Goal: Task Accomplishment & Management: Manage account settings

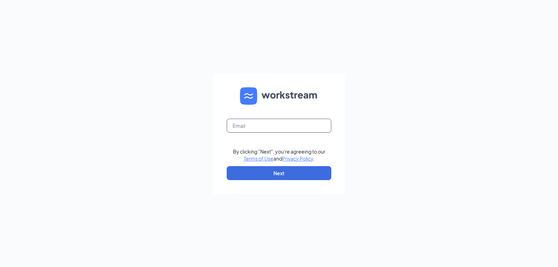
click at [299, 125] on input "text" at bounding box center [279, 126] width 105 height 14
type input "[EMAIL_ADDRESS][DOMAIN_NAME]"
click at [310, 173] on button "Next" at bounding box center [279, 173] width 105 height 14
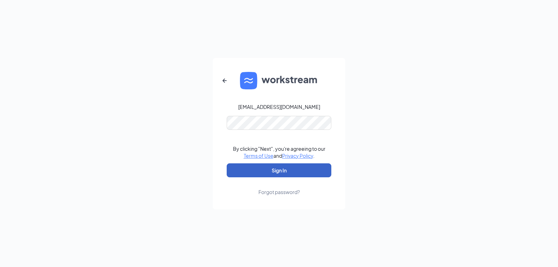
click at [293, 168] on button "Sign In" at bounding box center [279, 170] width 105 height 14
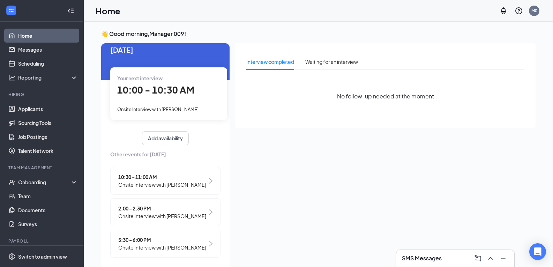
scroll to position [20, 0]
